Goal: Task Accomplishment & Management: Complete application form

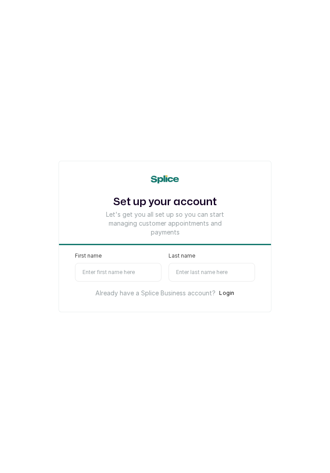
click at [229, 295] on button "Login" at bounding box center [227, 293] width 16 height 9
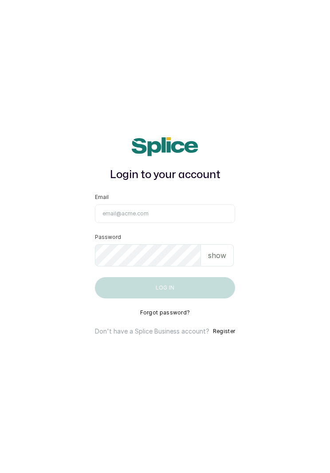
click at [198, 219] on input "Email" at bounding box center [165, 213] width 140 height 19
click at [223, 334] on button "Register" at bounding box center [224, 331] width 22 height 9
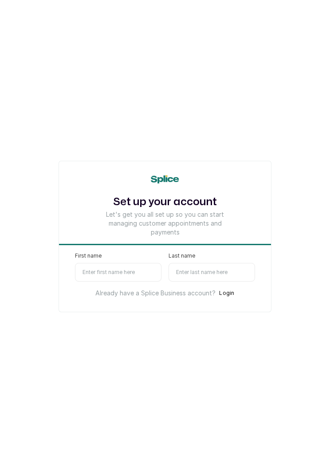
click at [132, 269] on input "First name" at bounding box center [118, 272] width 87 height 19
click at [150, 272] on input "First name" at bounding box center [118, 272] width 87 height 19
type input "Jjjj"
click at [218, 271] on input "Last name" at bounding box center [212, 272] width 87 height 19
type input "J"
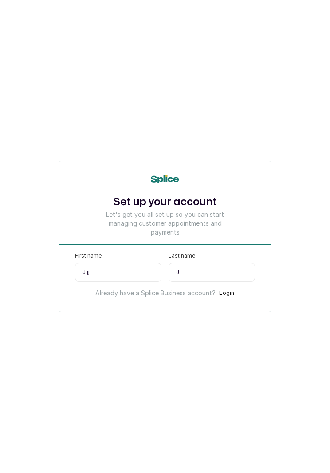
select select "NG"
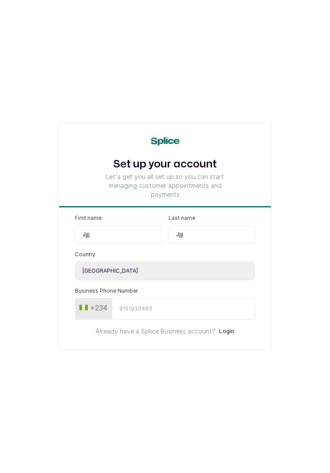
type input "Jjjj"
click at [197, 303] on input "Business Phone Number" at bounding box center [183, 309] width 143 height 22
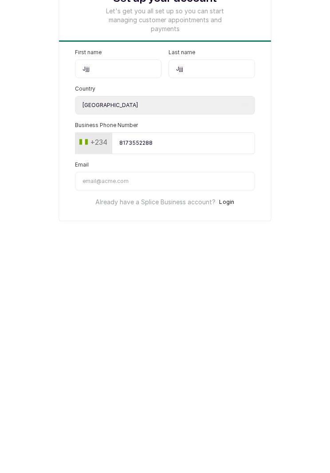
type input "8173552288"
click at [238, 319] on input "Email" at bounding box center [165, 328] width 180 height 19
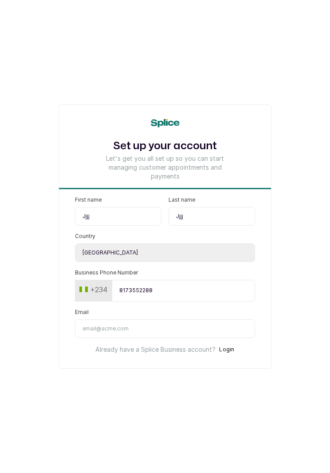
click at [210, 330] on input "Email" at bounding box center [165, 328] width 180 height 19
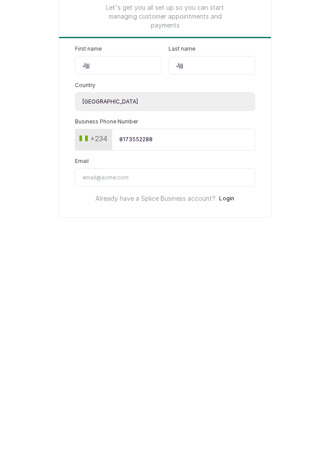
type input "tosinsnazzyogunsanwo@yahoo.com"
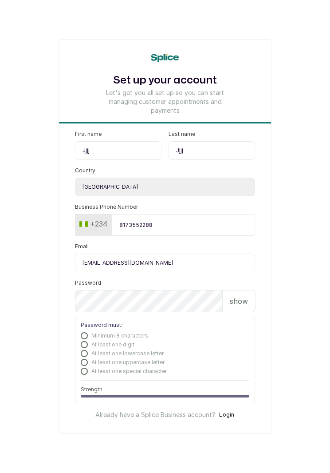
click at [175, 261] on input "tosinsnazzyogunsanwo@yahoo.com" at bounding box center [165, 263] width 180 height 19
click at [176, 262] on input "tosinsnazzyogunsanwo@yahoo.com" at bounding box center [165, 263] width 180 height 19
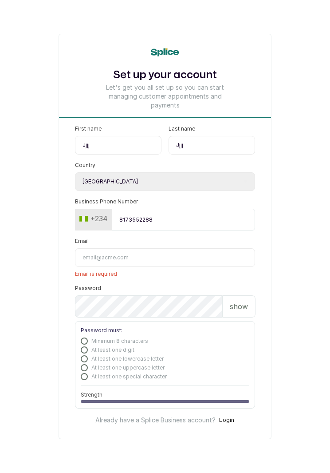
click at [168, 219] on input "8173552288" at bounding box center [183, 220] width 143 height 22
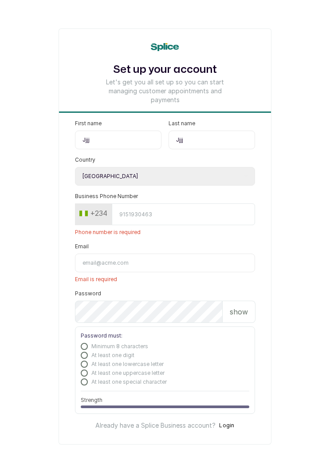
click at [220, 139] on input "Jjjj" at bounding box center [212, 140] width 87 height 19
type input "J"
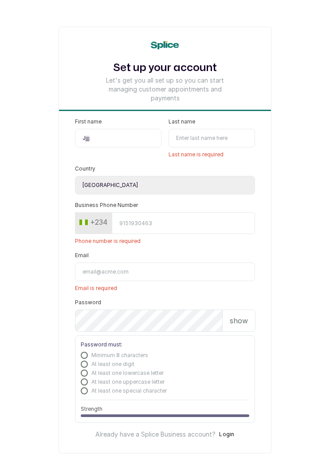
click at [226, 182] on select "Select country Nigeria Ghana" at bounding box center [165, 185] width 180 height 19
click at [124, 135] on input "Jjjj" at bounding box center [118, 138] width 87 height 19
type input "J"
